Goal: Find specific page/section

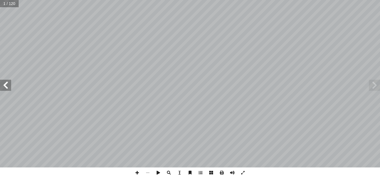
click at [376, 86] on span at bounding box center [374, 85] width 11 height 11
click at [137, 174] on span at bounding box center [137, 173] width 11 height 11
click at [7, 87] on span at bounding box center [5, 85] width 11 height 11
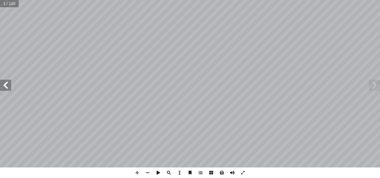
click at [7, 87] on span at bounding box center [5, 85] width 11 height 11
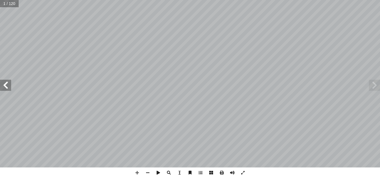
click at [7, 87] on span at bounding box center [5, 85] width 11 height 11
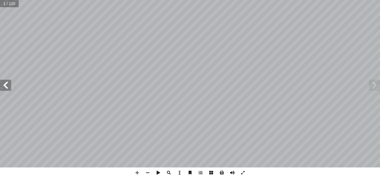
click at [7, 87] on span at bounding box center [5, 85] width 11 height 11
click at [149, 173] on span at bounding box center [148, 173] width 11 height 11
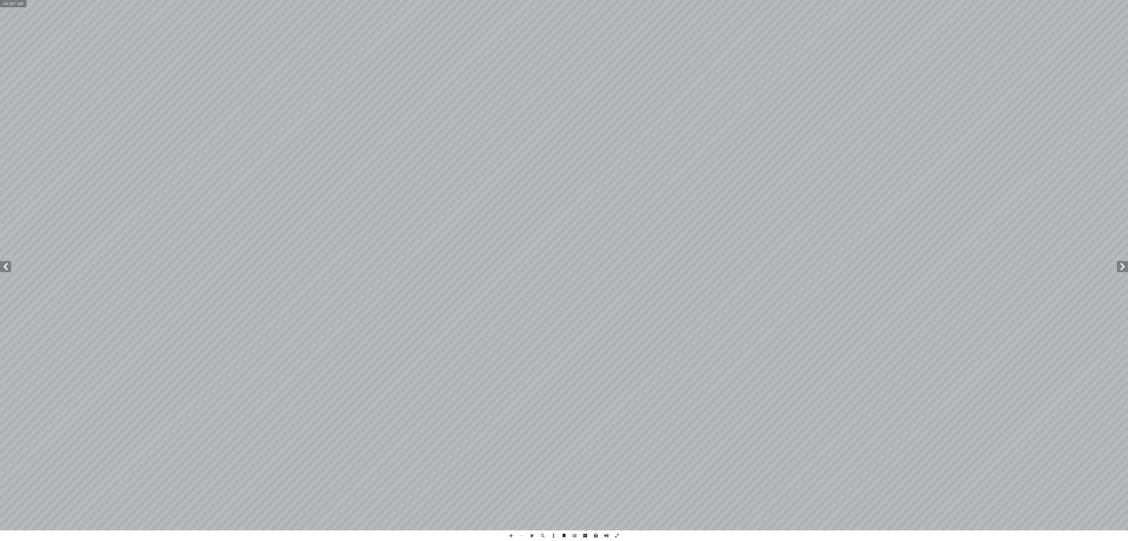
click at [380, 178] on span at bounding box center [1122, 266] width 11 height 11
click at [8, 178] on span at bounding box center [5, 266] width 11 height 11
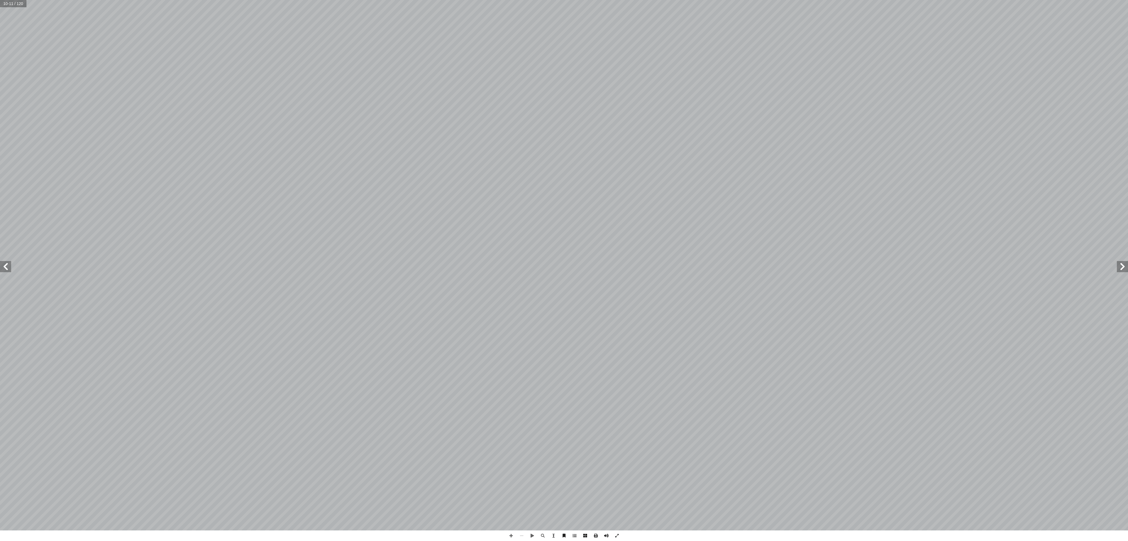
click at [8, 178] on span at bounding box center [5, 266] width 11 height 11
